Goal: Use online tool/utility: Utilize a website feature to perform a specific function

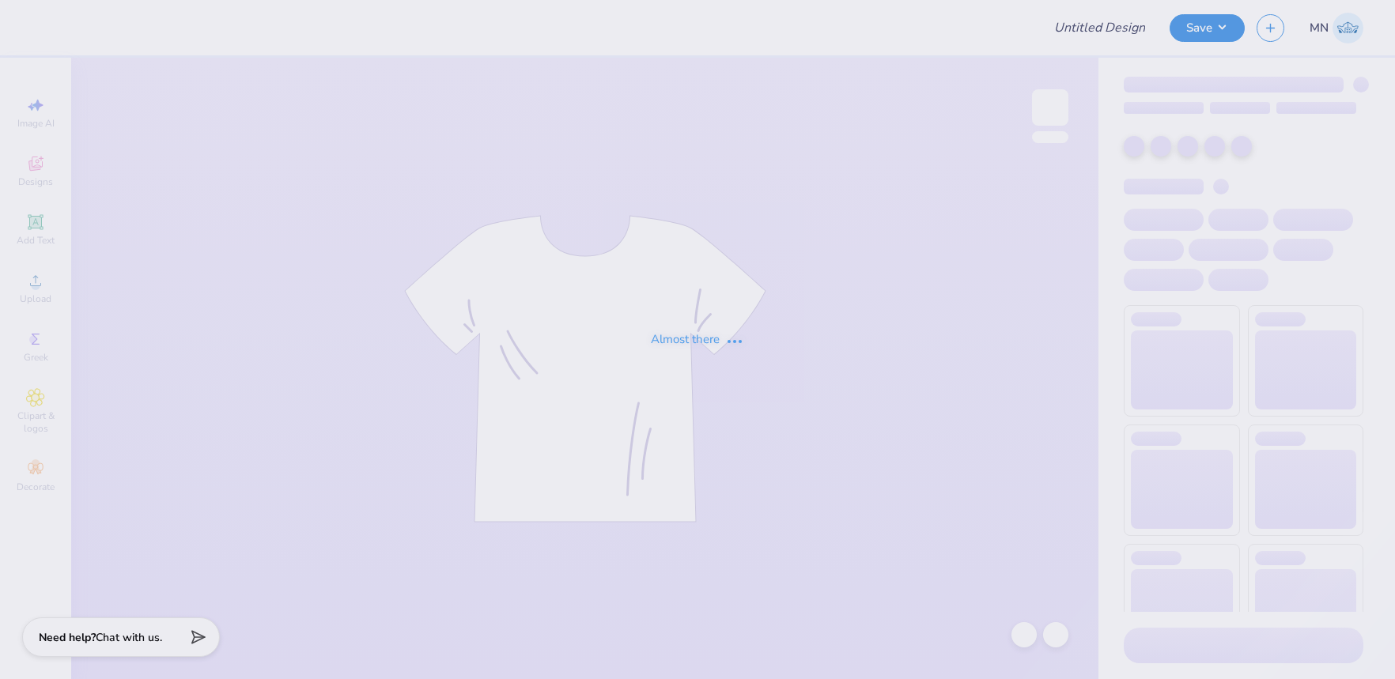
type input "Kass [PERSON_NAME] : The [GEOGRAPHIC_DATA][US_STATE]"
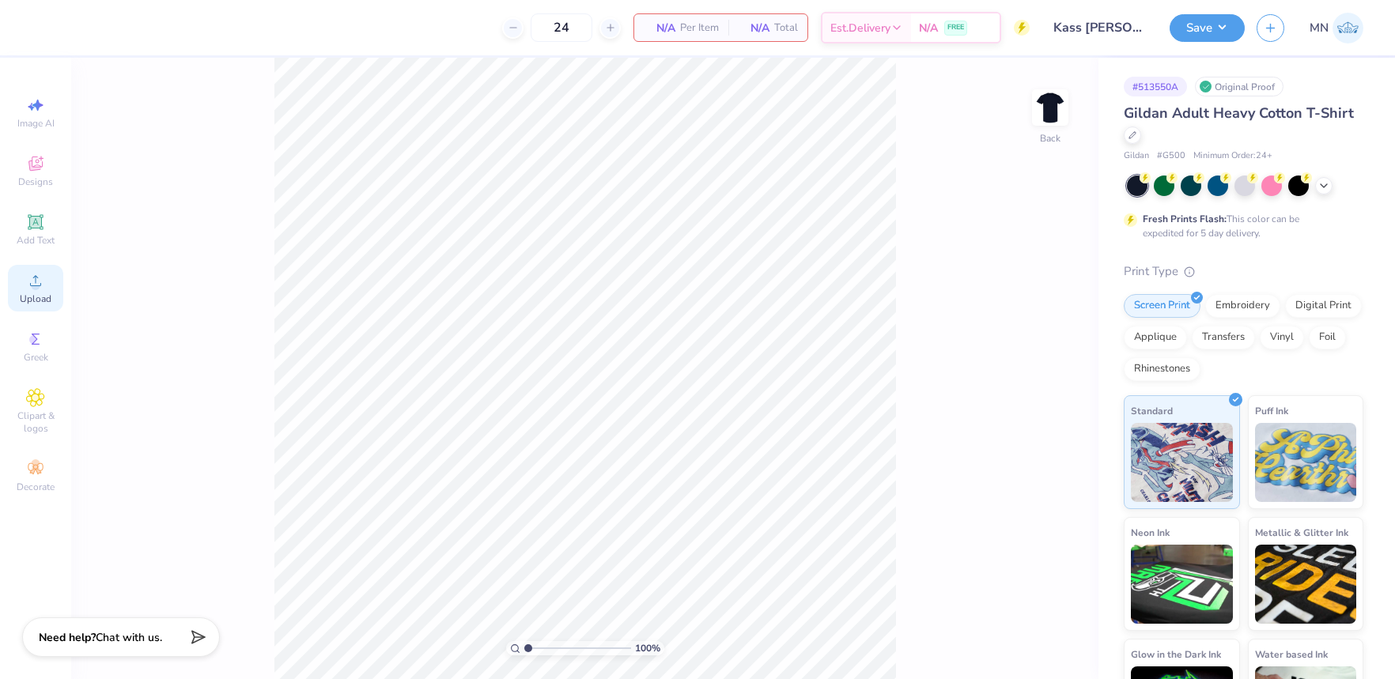
click at [43, 276] on icon at bounding box center [35, 280] width 19 height 19
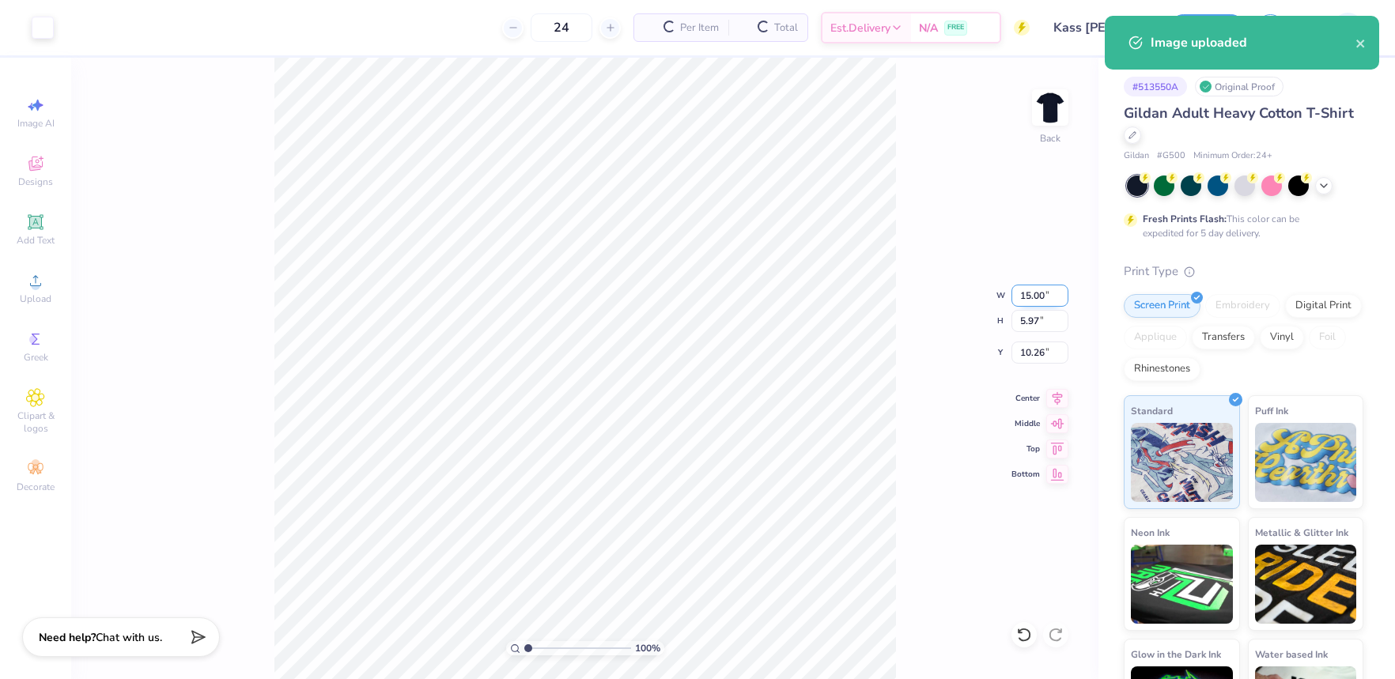
click at [1023, 295] on input "15.00" at bounding box center [1039, 296] width 57 height 22
type input "12.00"
type input "4.78"
type input "10.86"
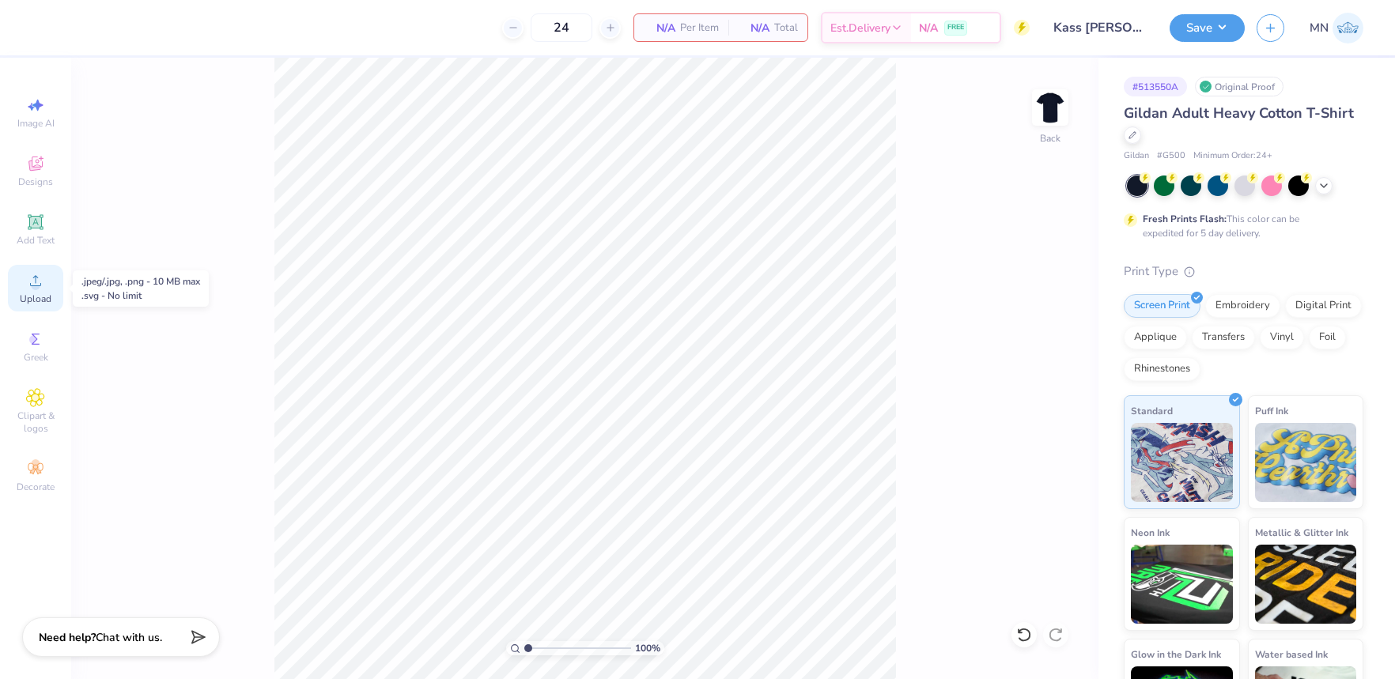
click at [37, 281] on icon at bounding box center [35, 280] width 19 height 19
click at [33, 289] on circle at bounding box center [35, 285] width 9 height 9
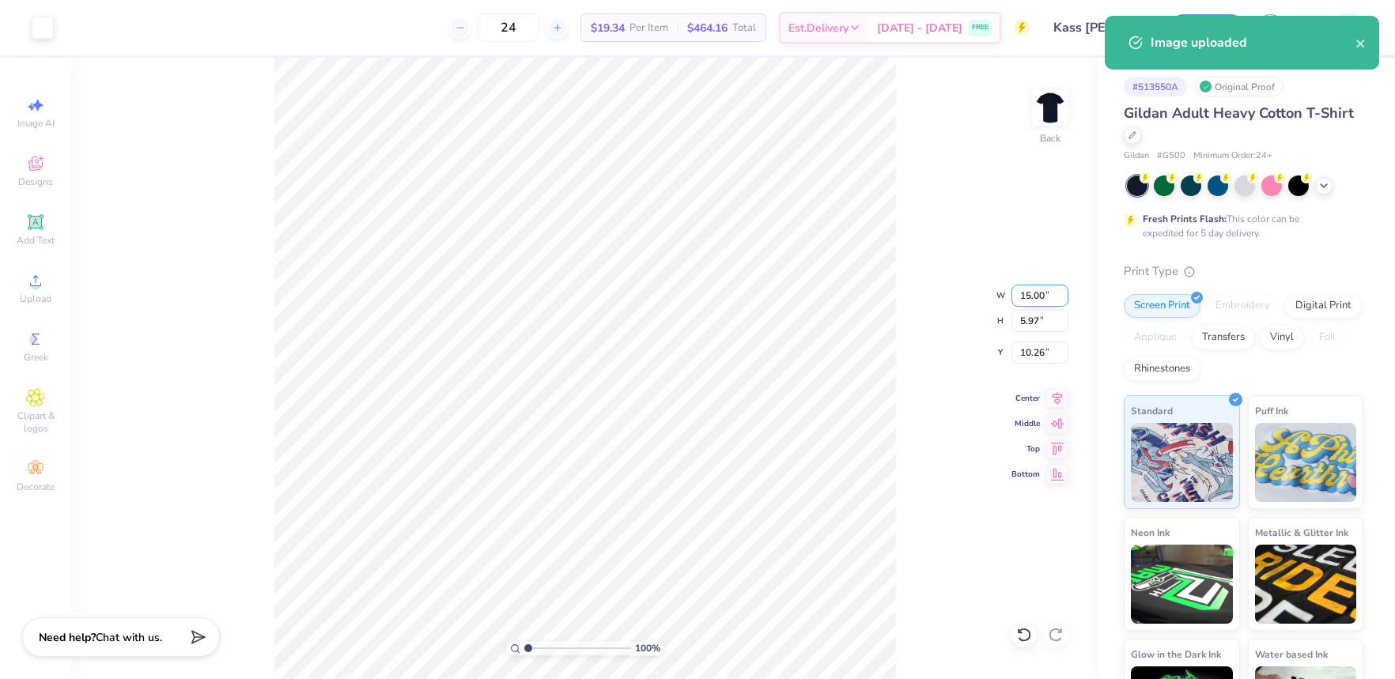
click at [1030, 289] on input "15.00" at bounding box center [1039, 296] width 57 height 22
type input "12.00"
type input "4.78"
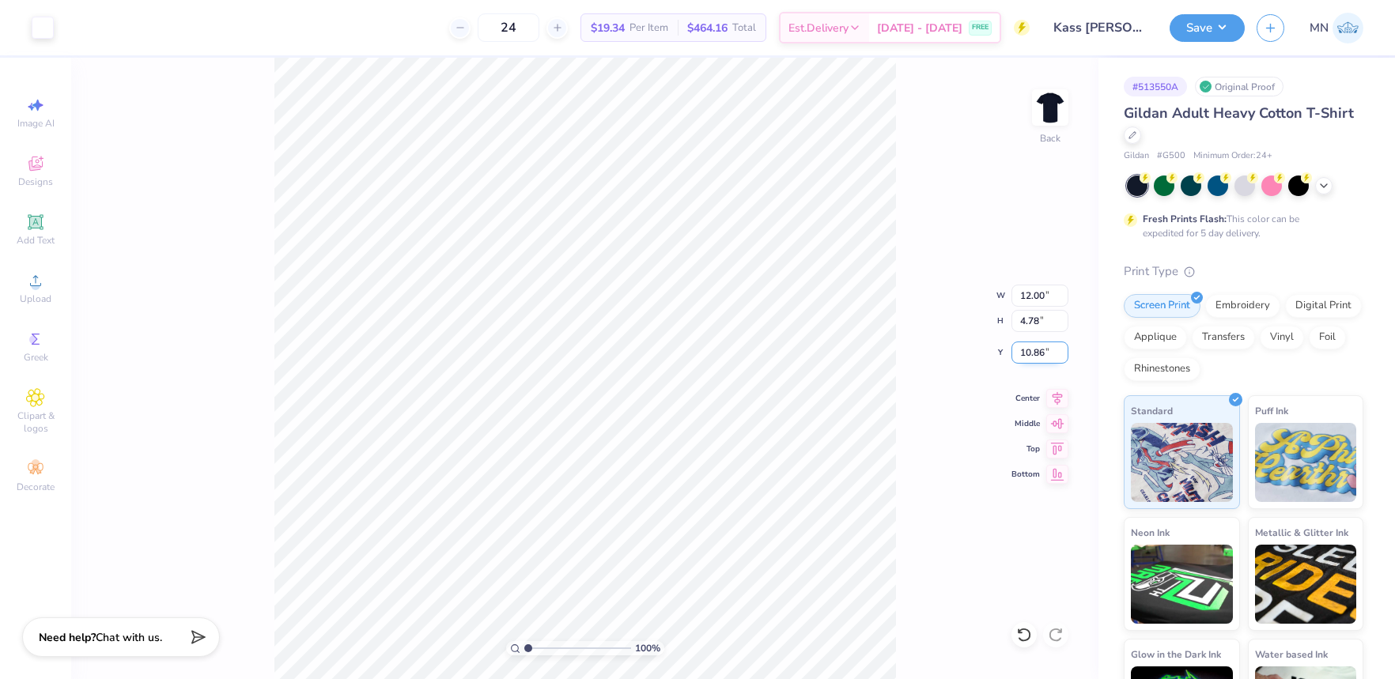
click at [1031, 350] on input "10.86" at bounding box center [1039, 353] width 57 height 22
type input "3.00"
drag, startPoint x: 1219, startPoint y: 30, endPoint x: 1219, endPoint y: 40, distance: 10.3
click at [1219, 33] on button "Save" at bounding box center [1206, 28] width 75 height 28
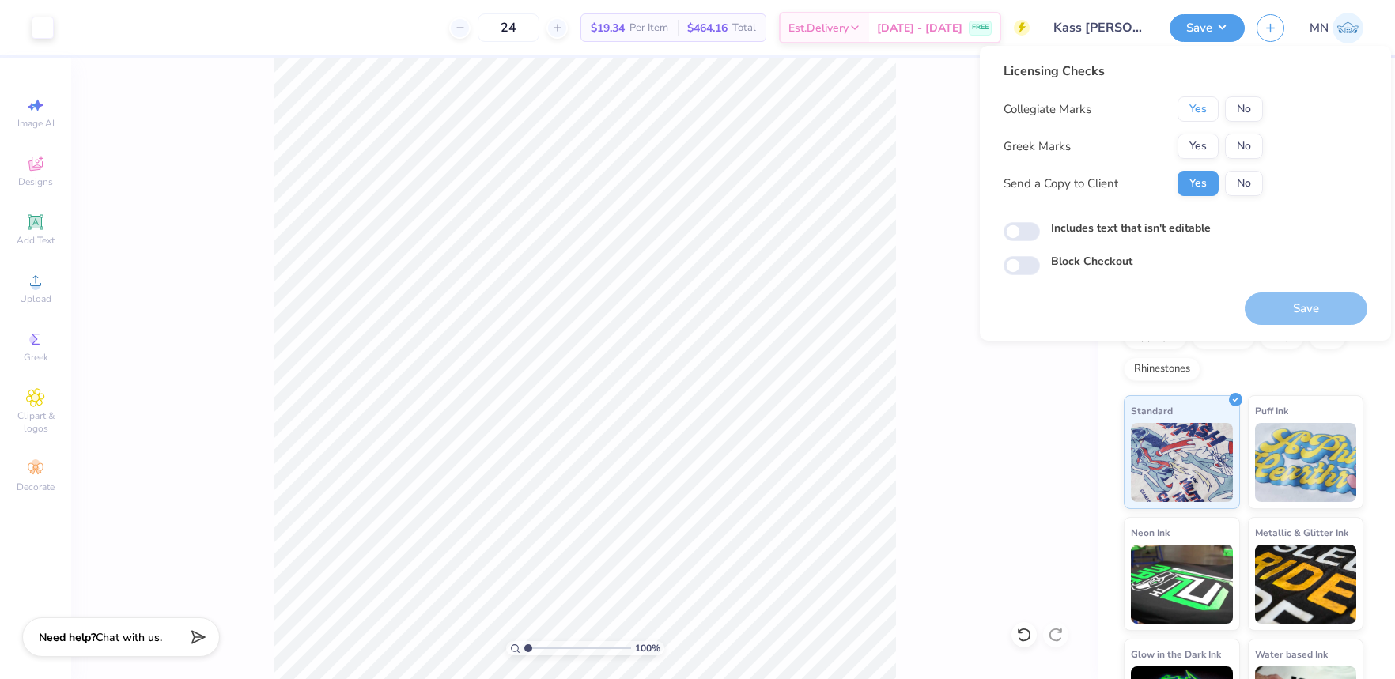
drag, startPoint x: 1204, startPoint y: 116, endPoint x: 1218, endPoint y: 130, distance: 20.1
click at [1204, 116] on button "Yes" at bounding box center [1197, 108] width 41 height 25
drag, startPoint x: 1234, startPoint y: 146, endPoint x: 1243, endPoint y: 162, distance: 18.0
click at [1235, 147] on button "No" at bounding box center [1244, 146] width 38 height 25
click at [1297, 308] on button "Save" at bounding box center [1305, 309] width 123 height 32
